Goal: Use online tool/utility: Utilize a website feature to perform a specific function

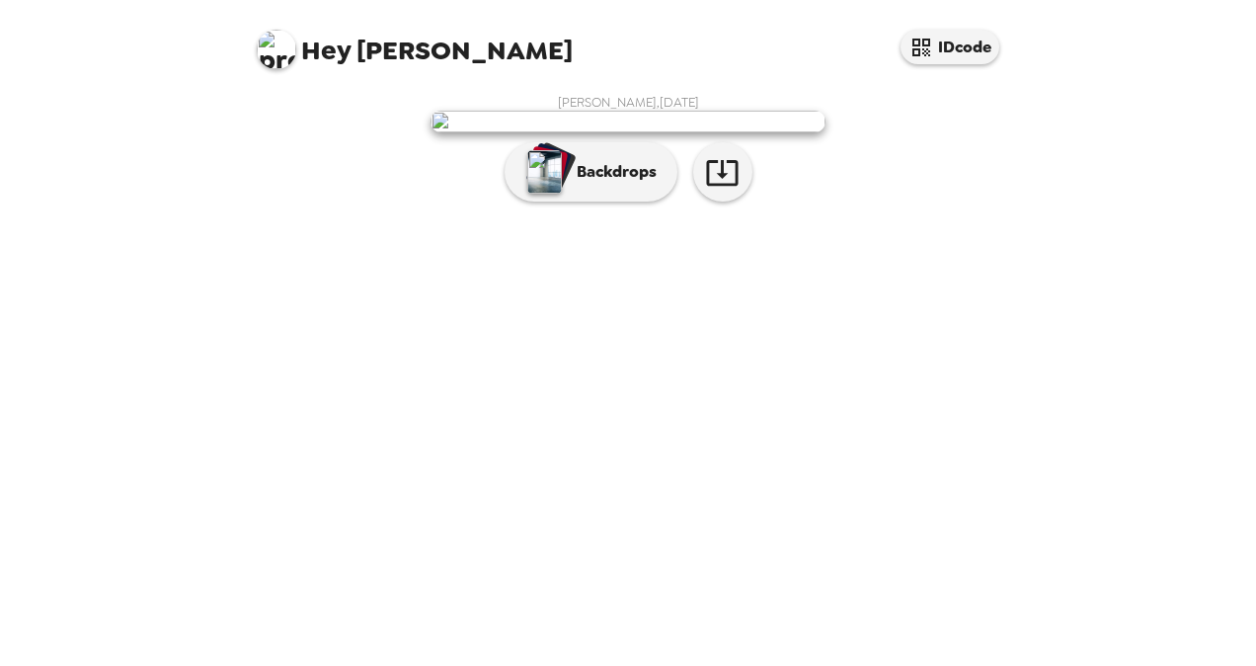
scroll to position [47, 0]
click at [583, 184] on p "Backdrops" at bounding box center [612, 172] width 90 height 24
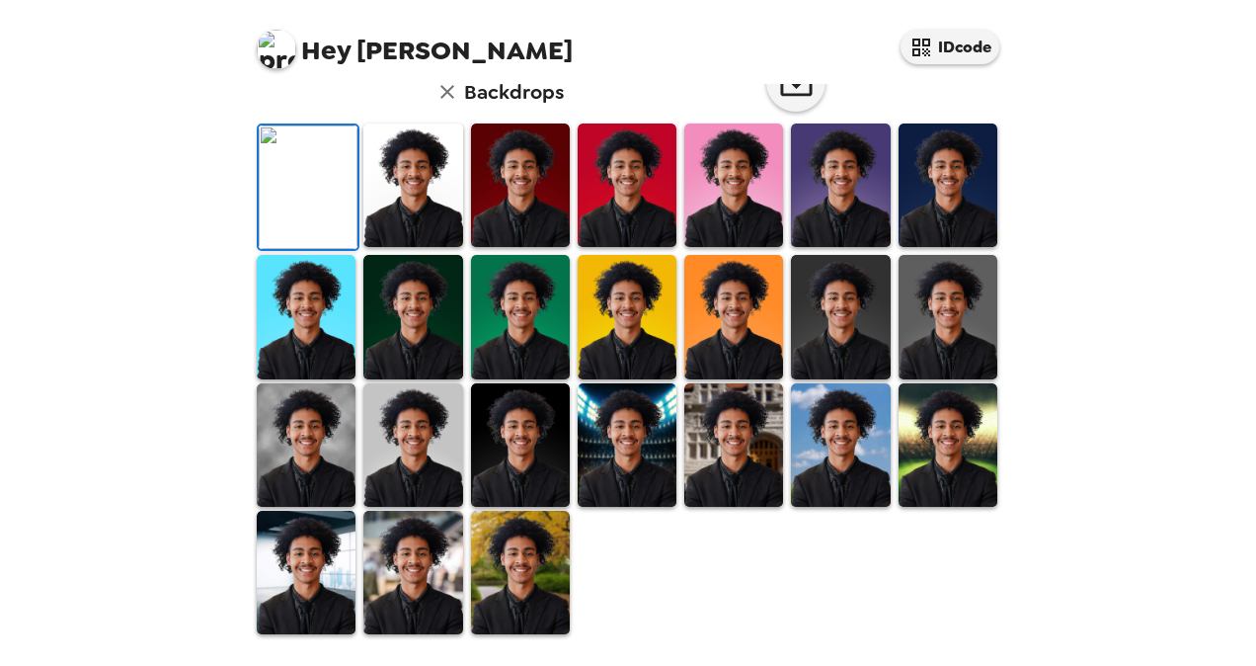
scroll to position [488, 0]
click at [843, 229] on img at bounding box center [840, 184] width 99 height 123
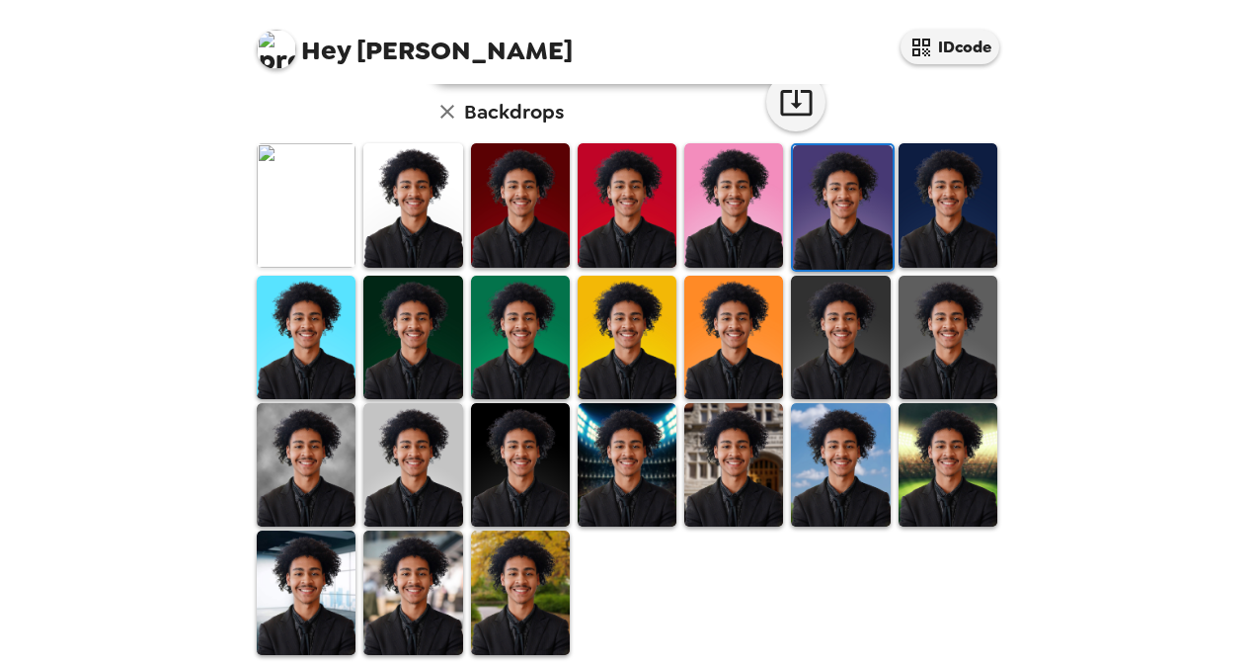
scroll to position [531, 0]
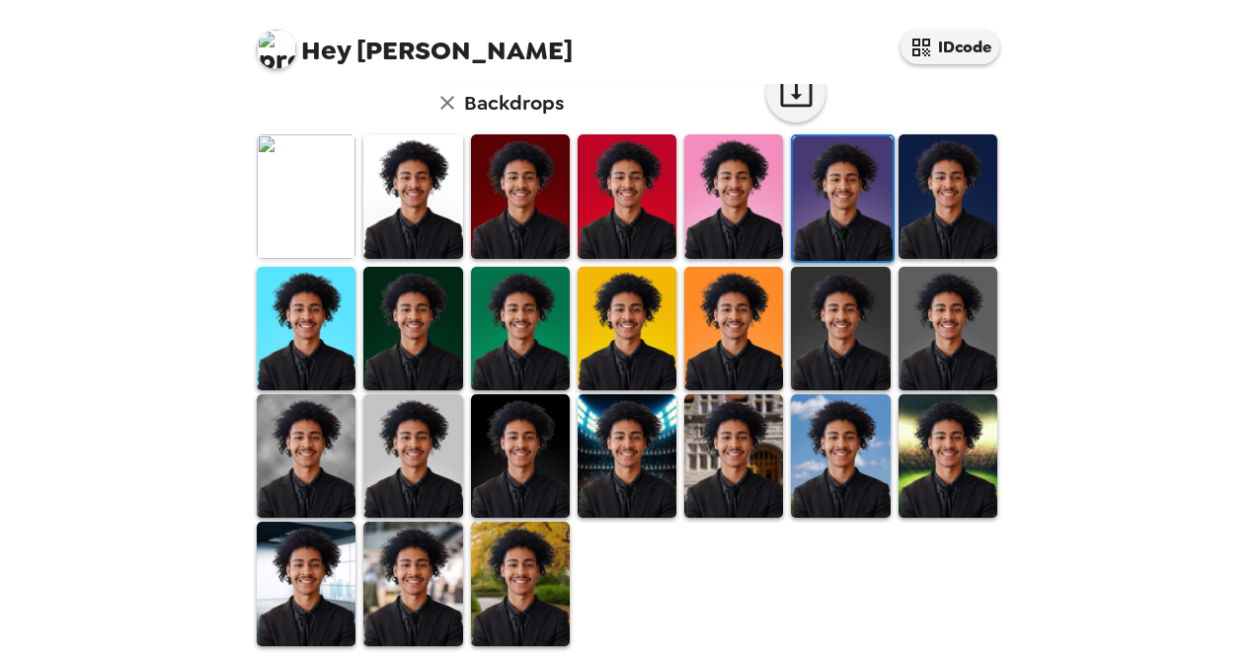
click at [622, 470] on img at bounding box center [627, 455] width 99 height 123
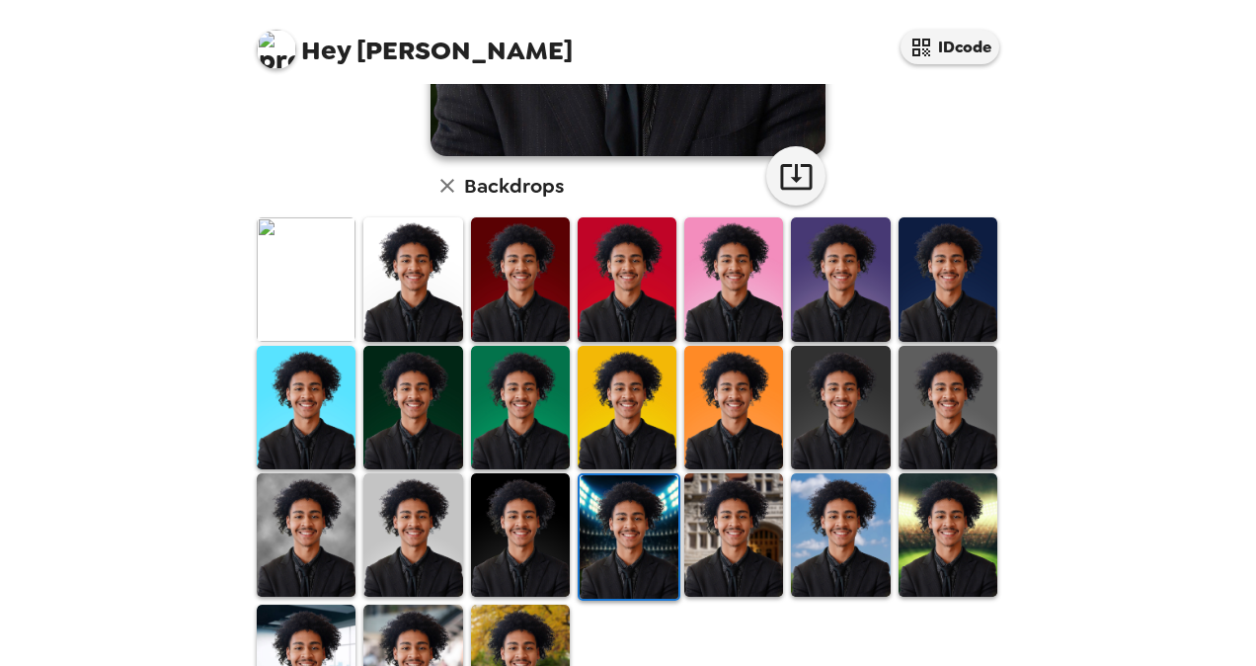
scroll to position [447, 0]
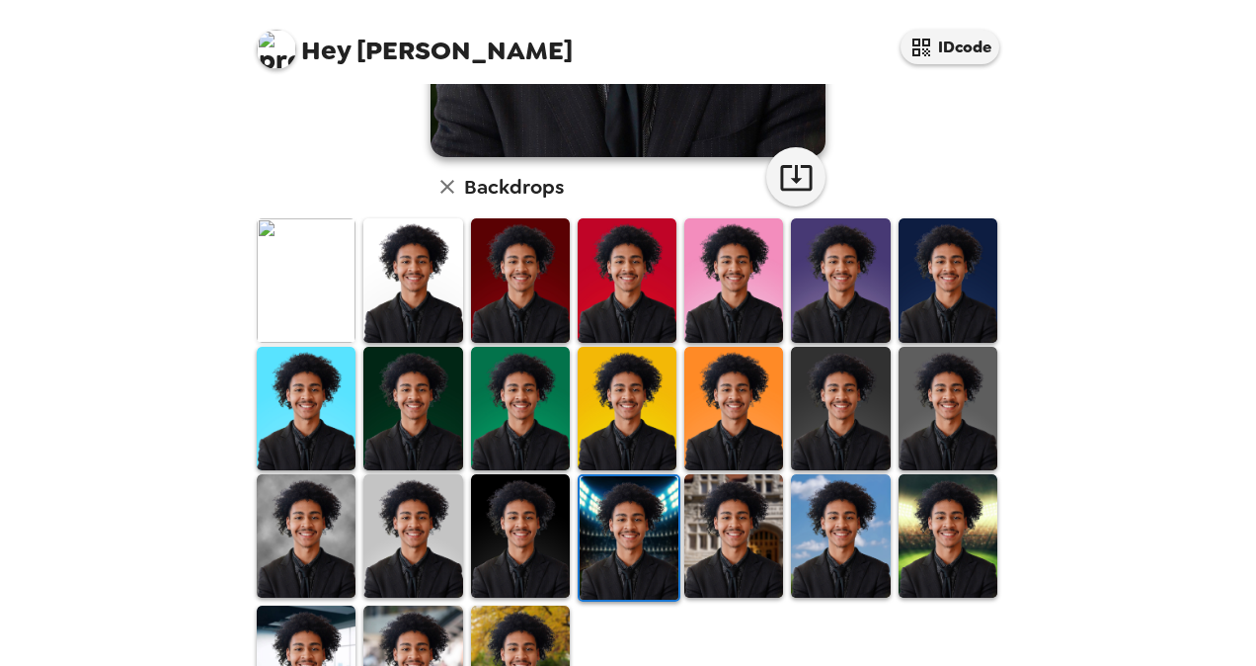
click at [809, 401] on img at bounding box center [840, 408] width 99 height 123
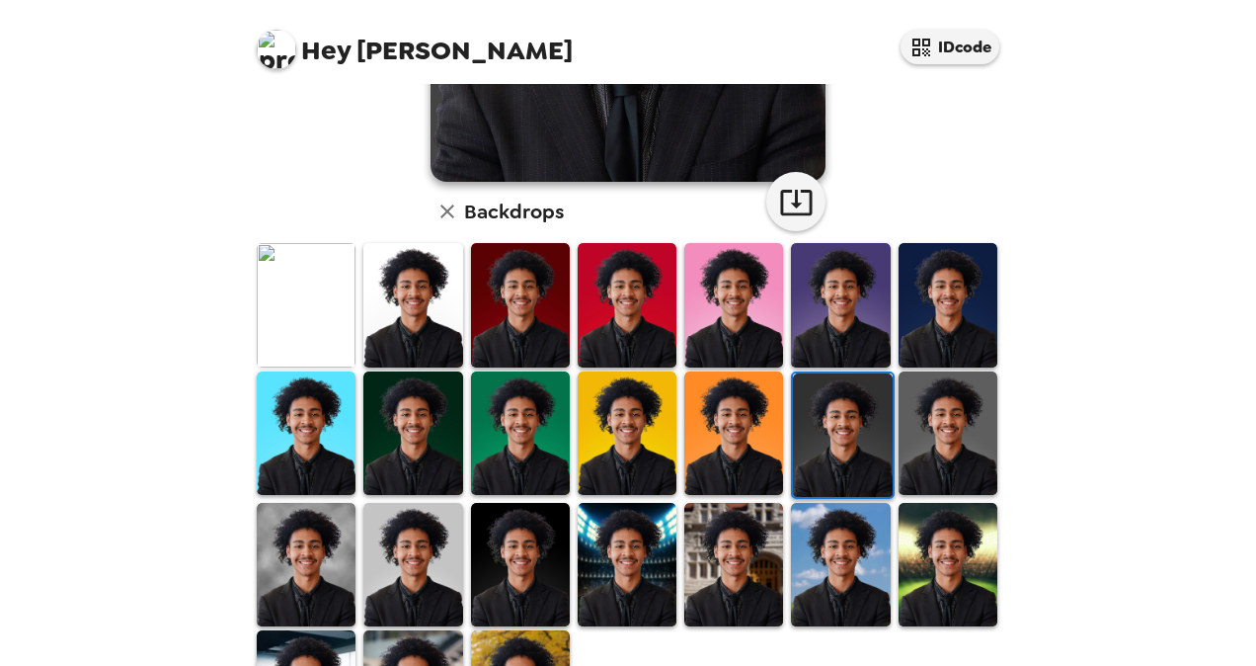
scroll to position [531, 0]
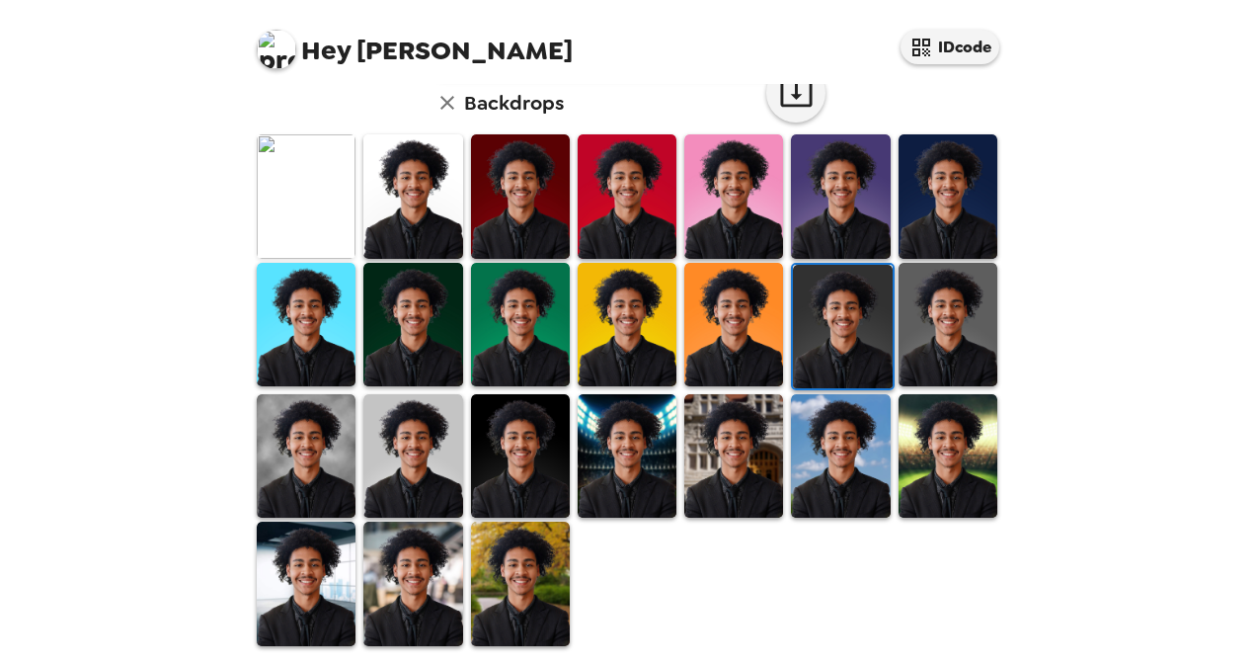
click at [497, 609] on img at bounding box center [520, 583] width 99 height 123
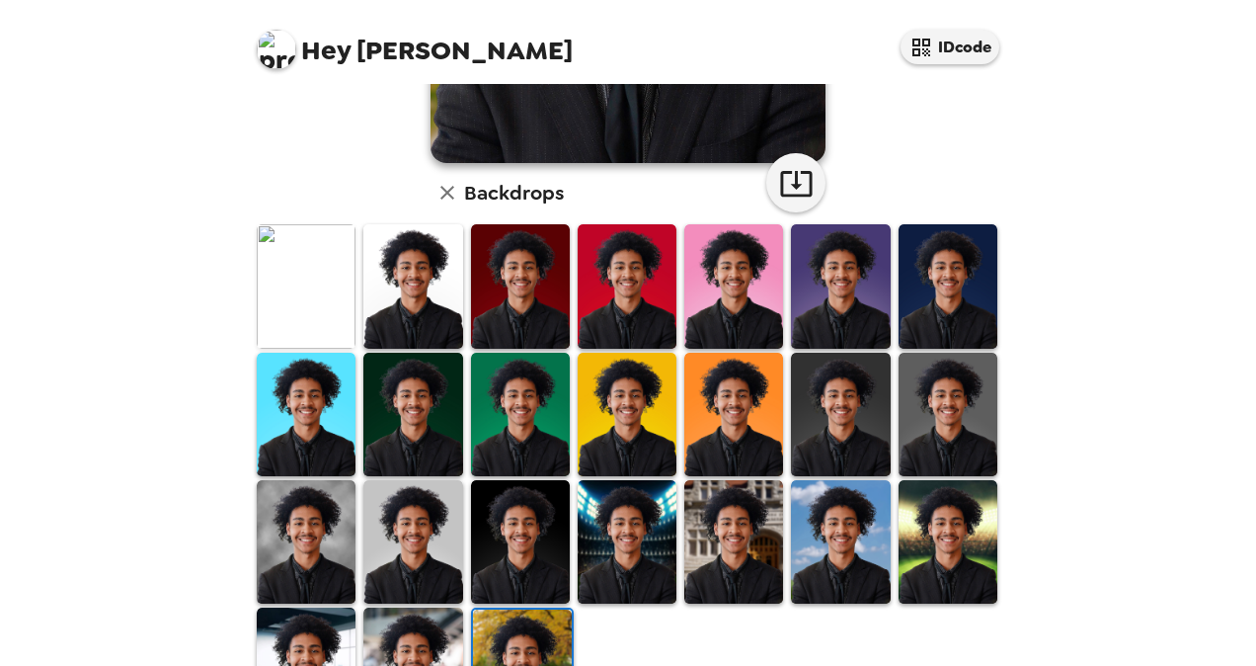
scroll to position [446, 0]
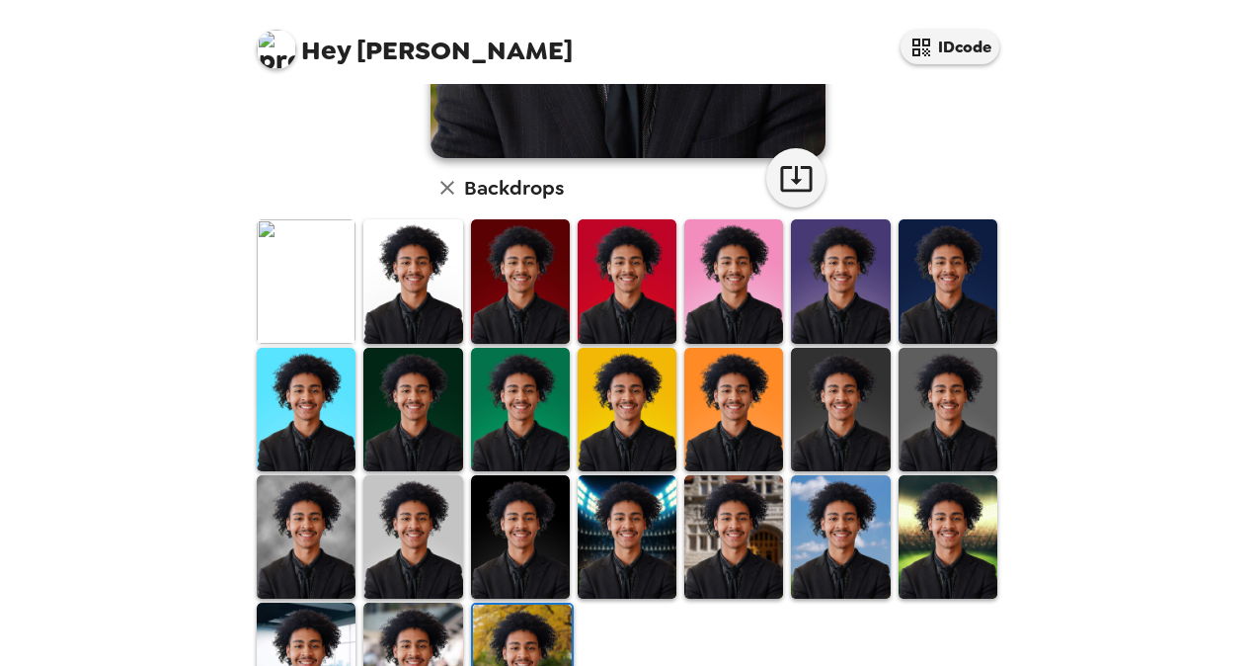
click at [599, 438] on img at bounding box center [627, 409] width 99 height 123
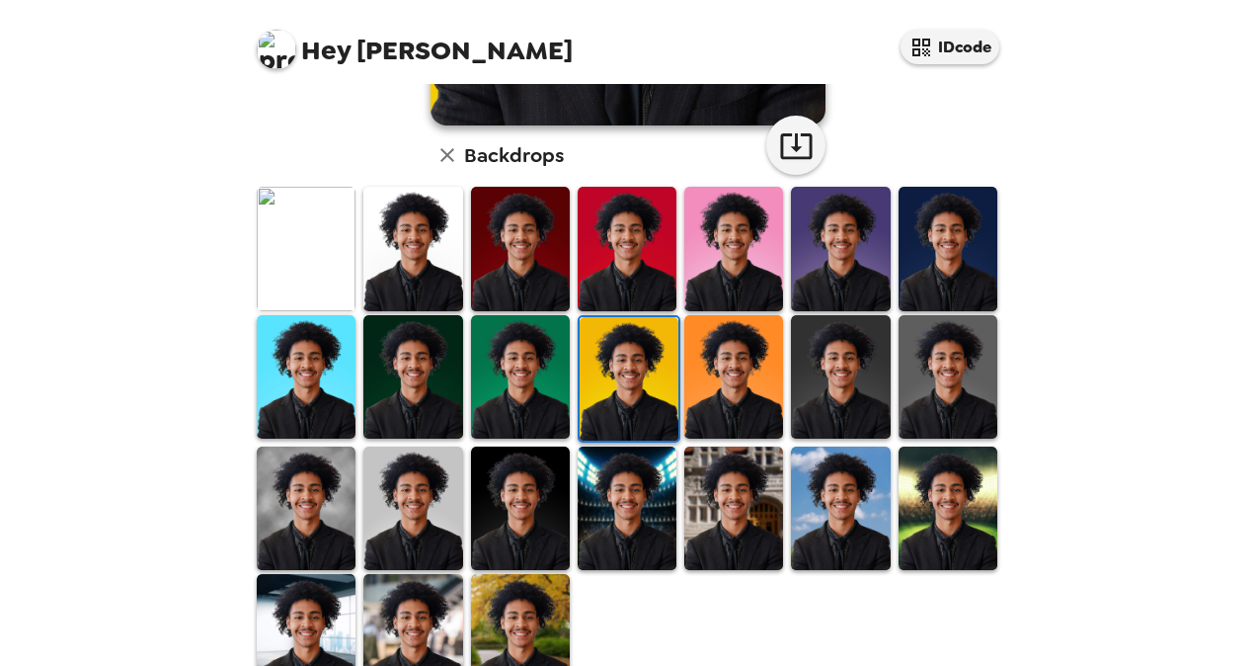
scroll to position [480, 0]
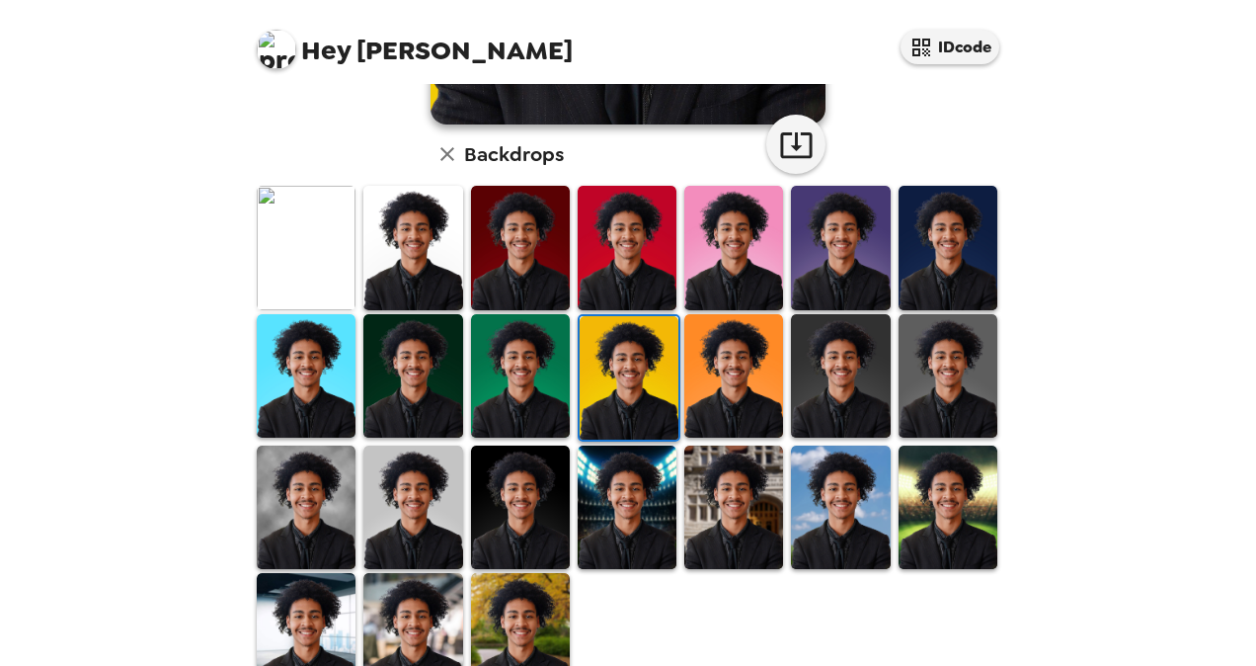
click at [599, 281] on img at bounding box center [627, 247] width 99 height 123
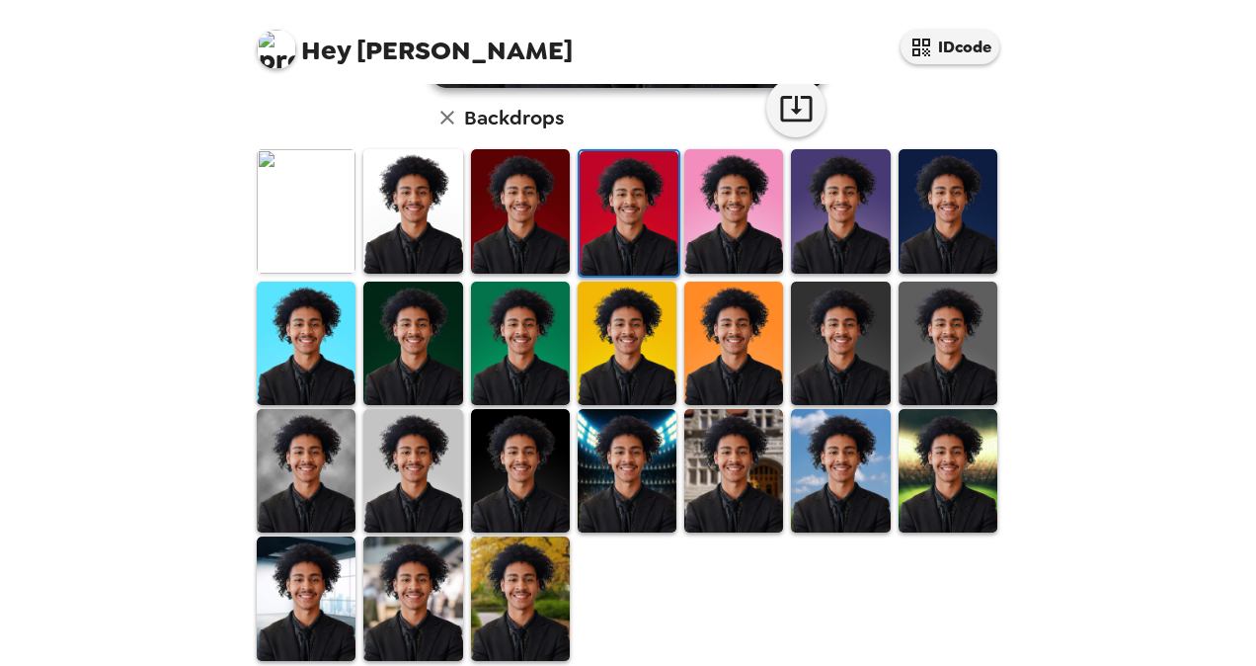
scroll to position [499, 0]
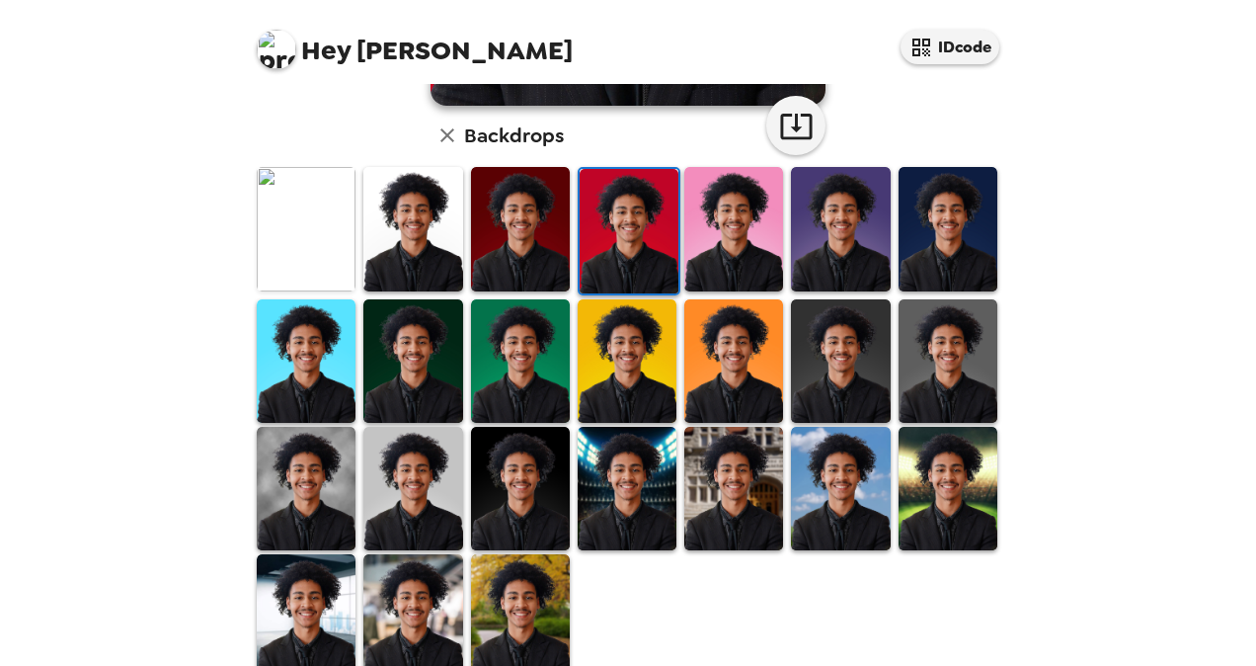
click at [321, 466] on img at bounding box center [306, 488] width 99 height 123
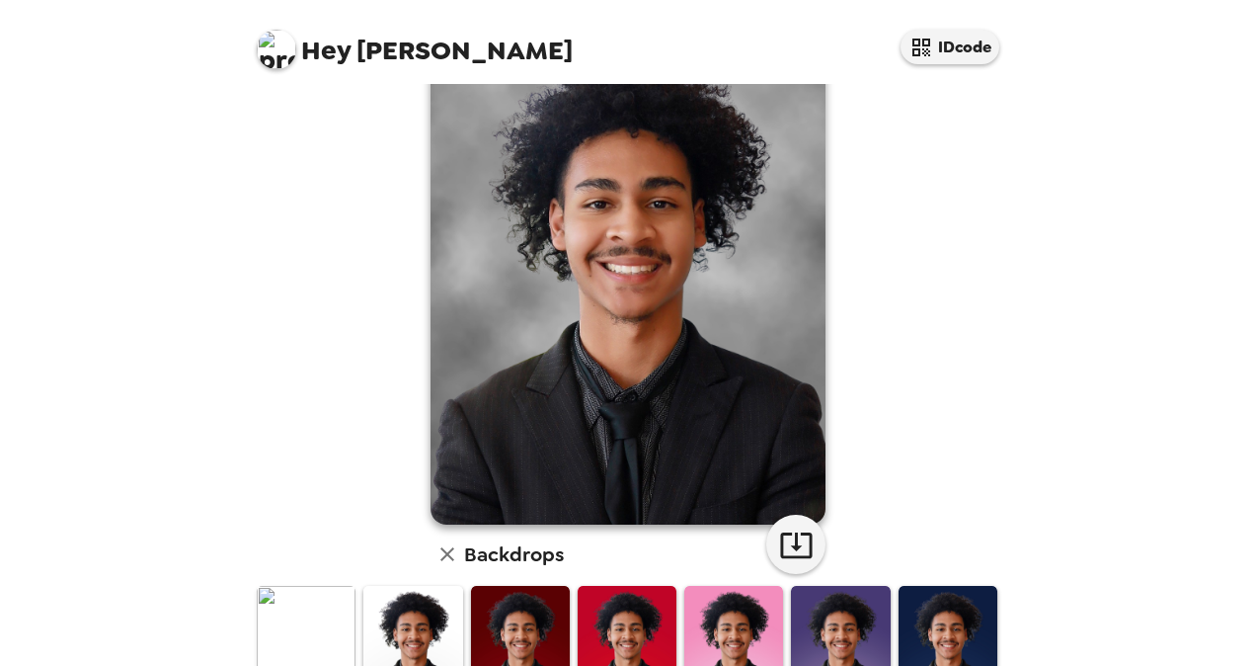
scroll to position [0, 0]
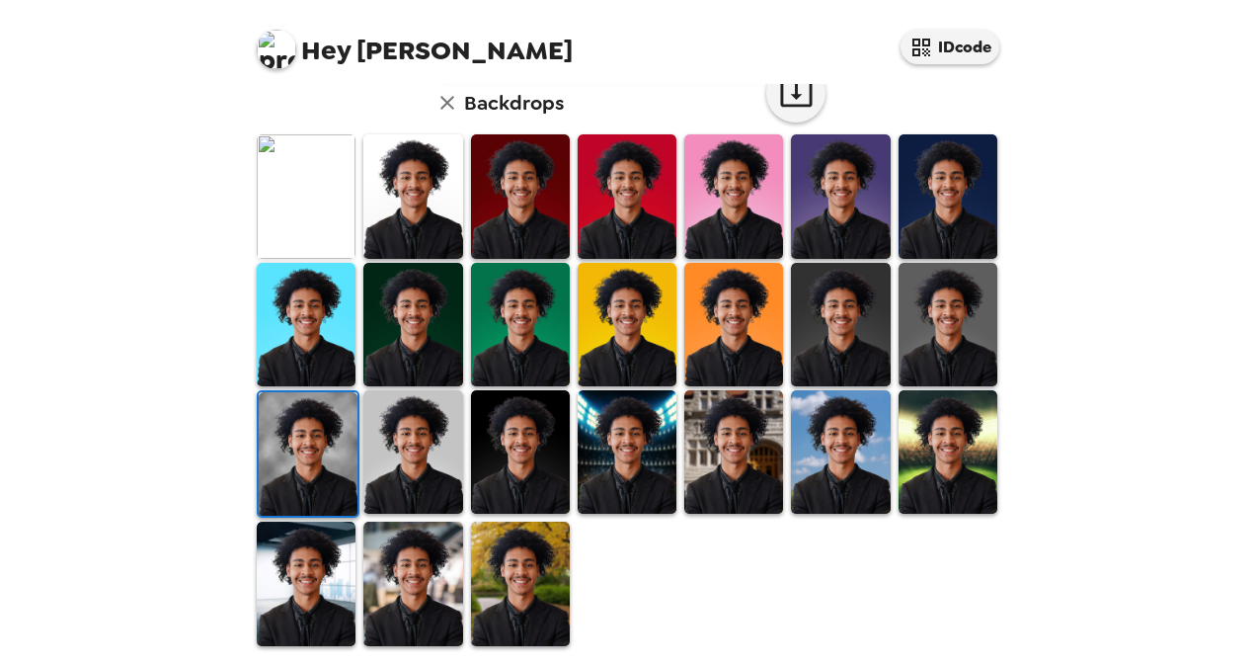
click at [396, 454] on img at bounding box center [412, 451] width 99 height 123
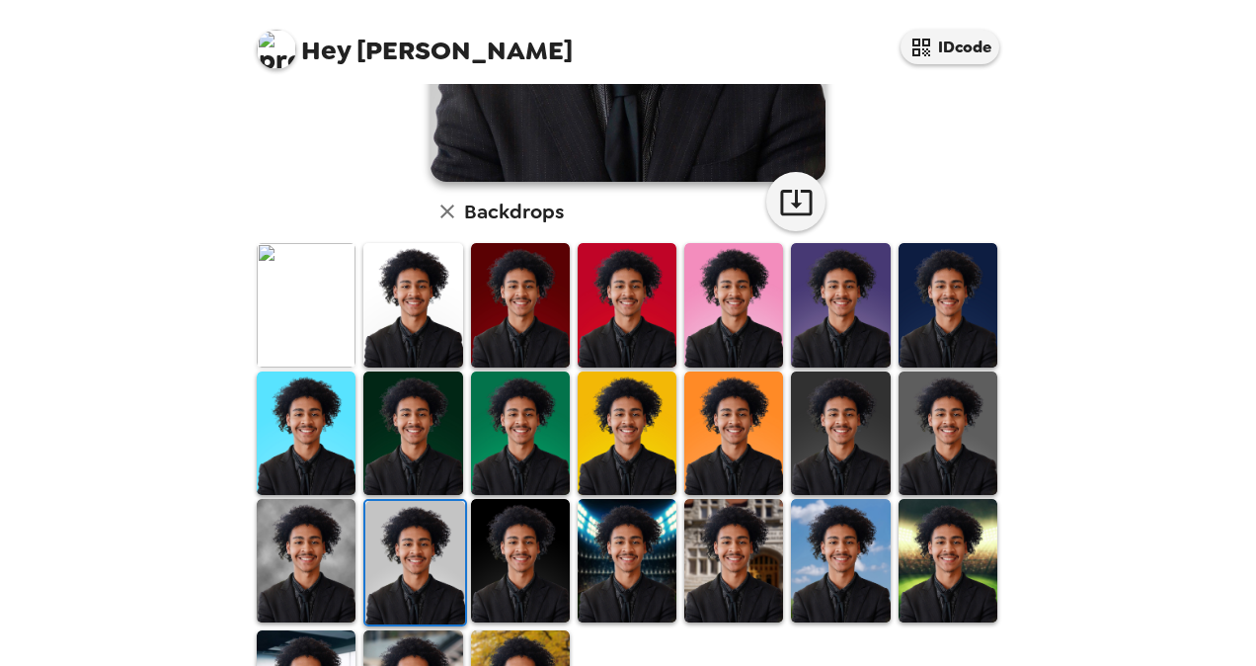
scroll to position [531, 0]
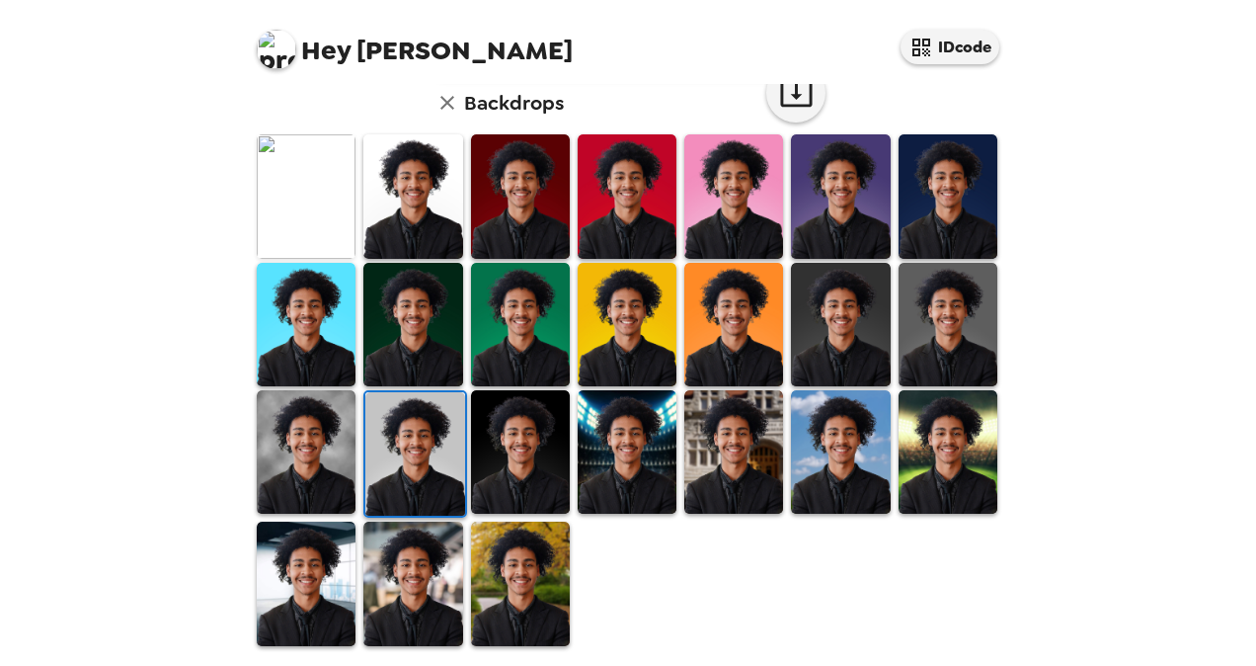
click at [959, 458] on img at bounding box center [948, 451] width 99 height 123
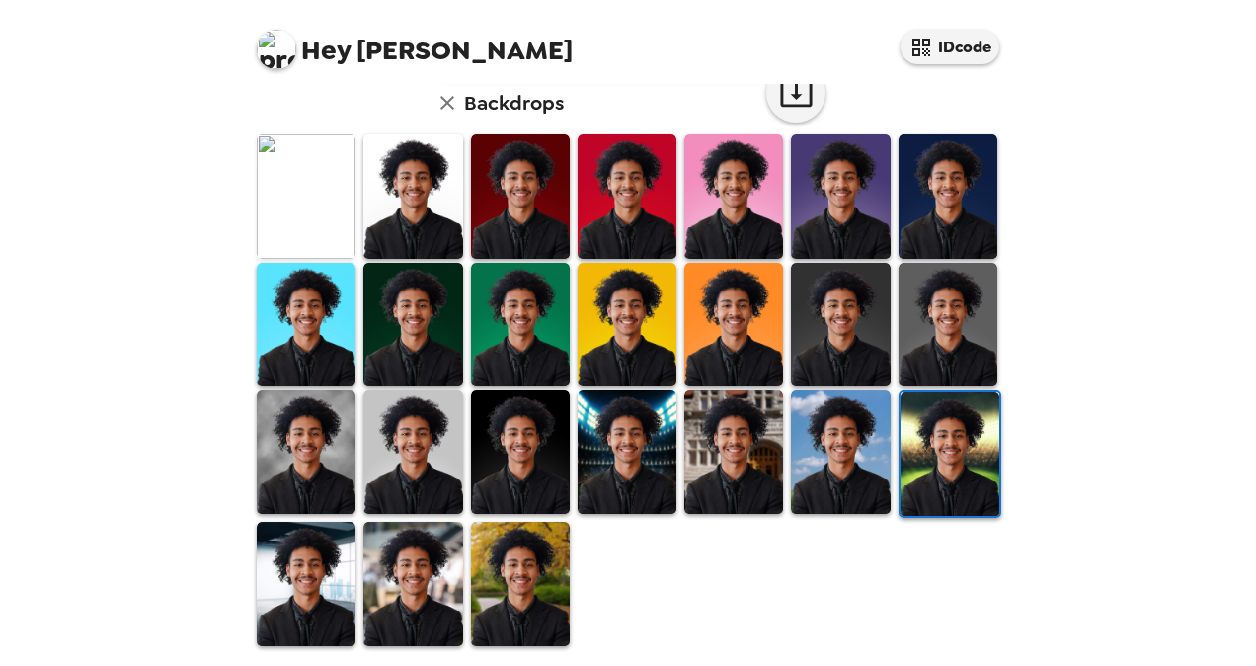
click at [330, 207] on img at bounding box center [306, 195] width 99 height 123
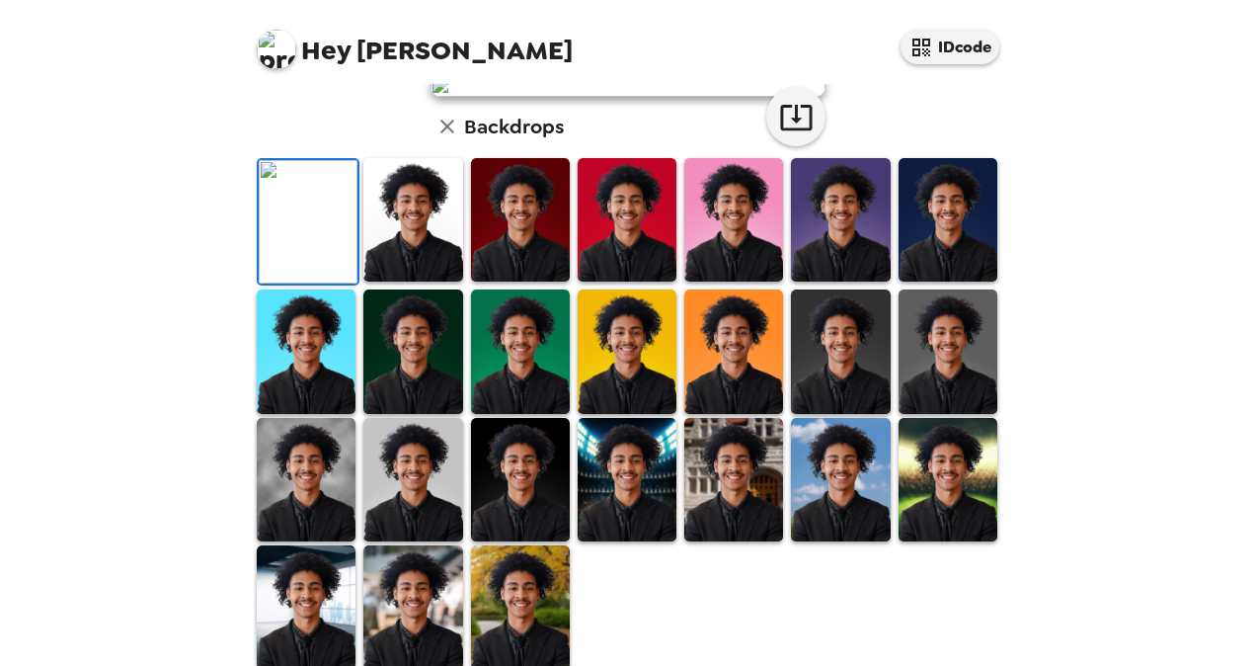
scroll to position [35, 0]
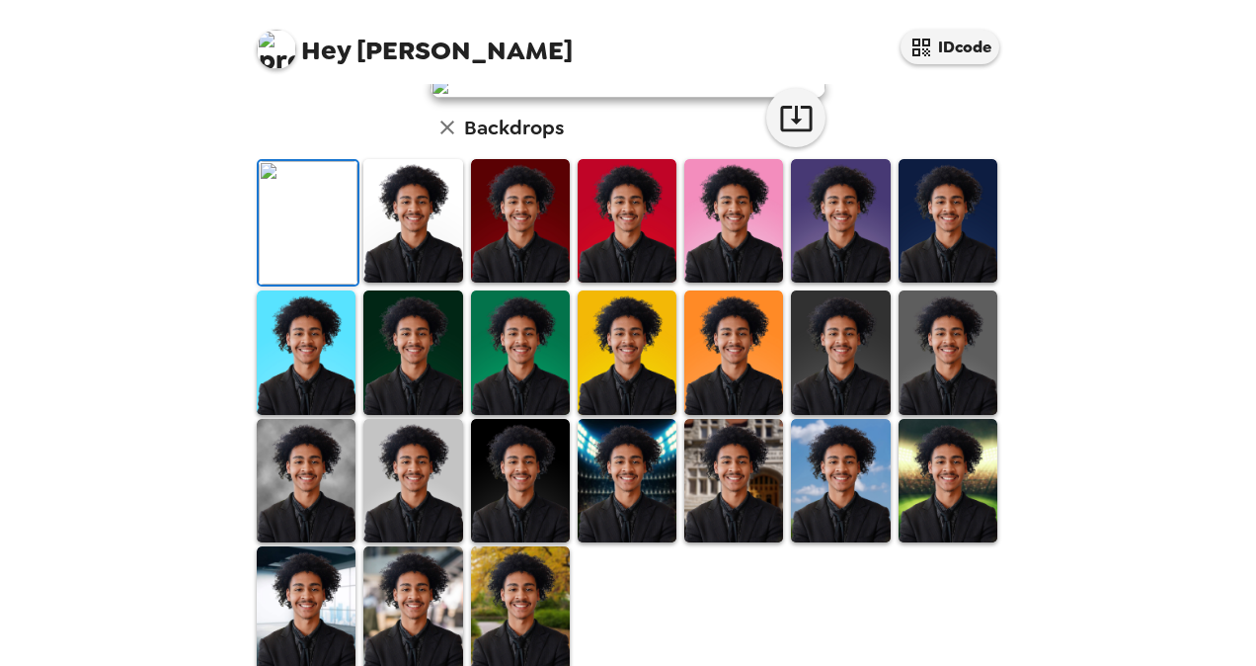
click at [482, 143] on h6 "Backdrops" at bounding box center [514, 128] width 100 height 32
click at [441, 134] on icon "button" at bounding box center [448, 128] width 14 height 14
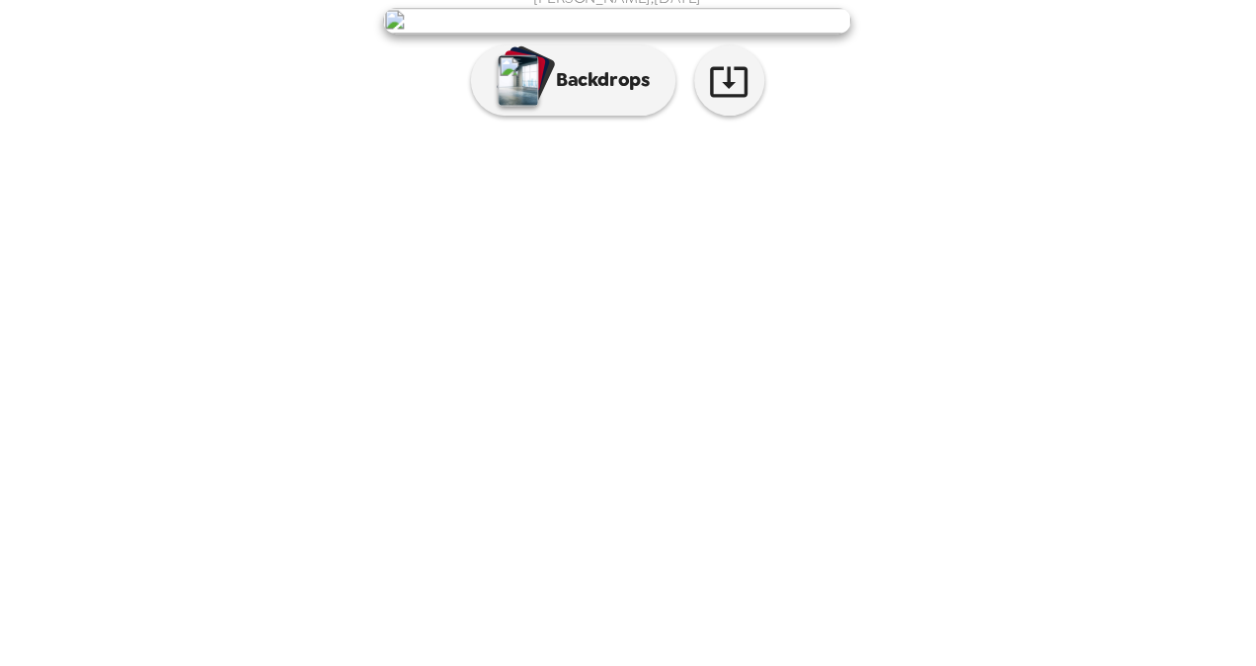
scroll to position [47, 0]
click at [705, 190] on icon "button" at bounding box center [722, 172] width 35 height 35
click at [527, 194] on img "button" at bounding box center [544, 171] width 35 height 43
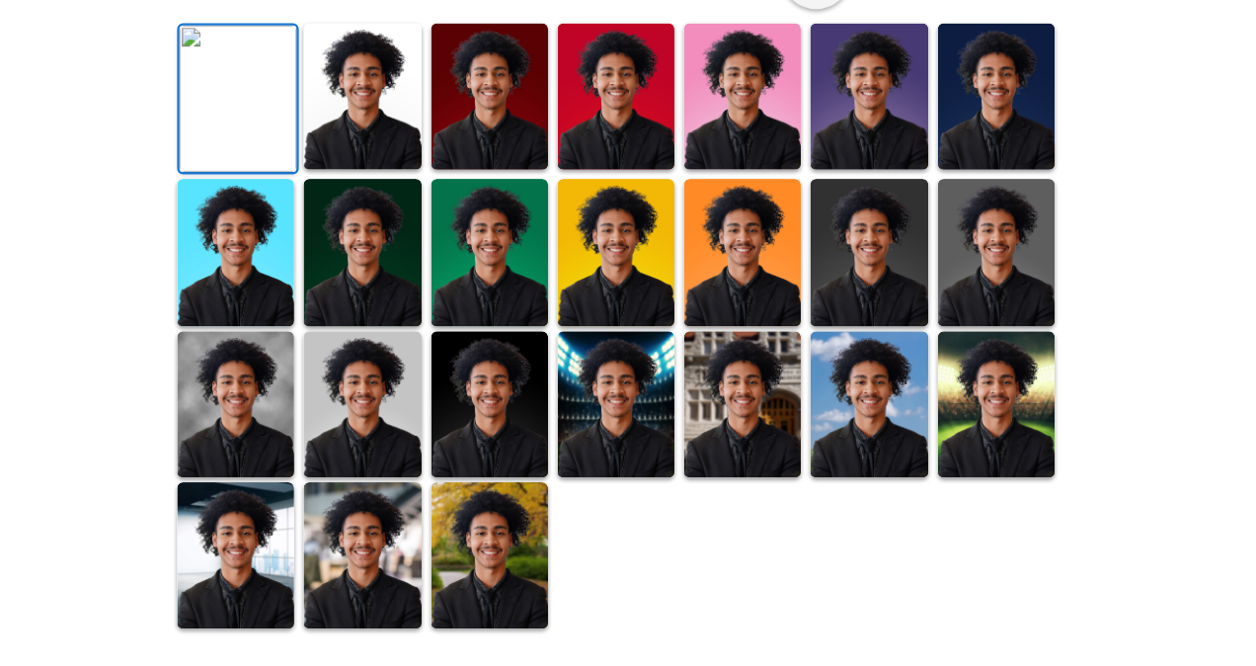
scroll to position [441, 0]
click at [397, 247] on img at bounding box center [412, 184] width 99 height 123
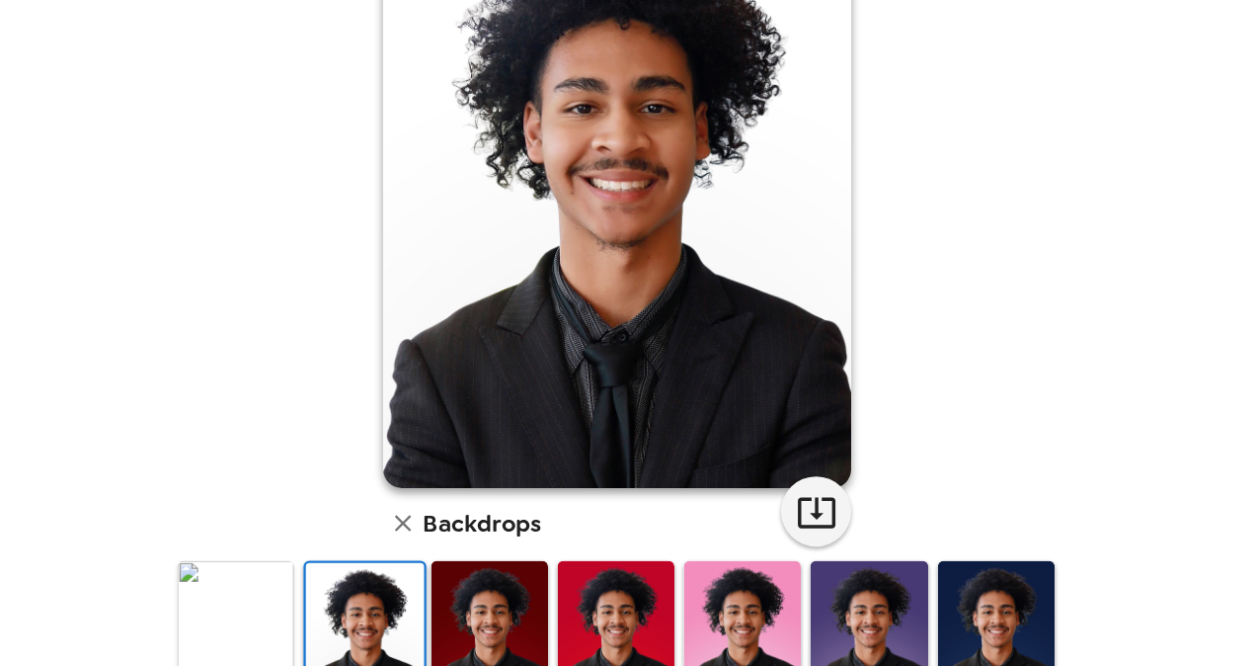
scroll to position [0, 0]
